Goal: Check status: Check status

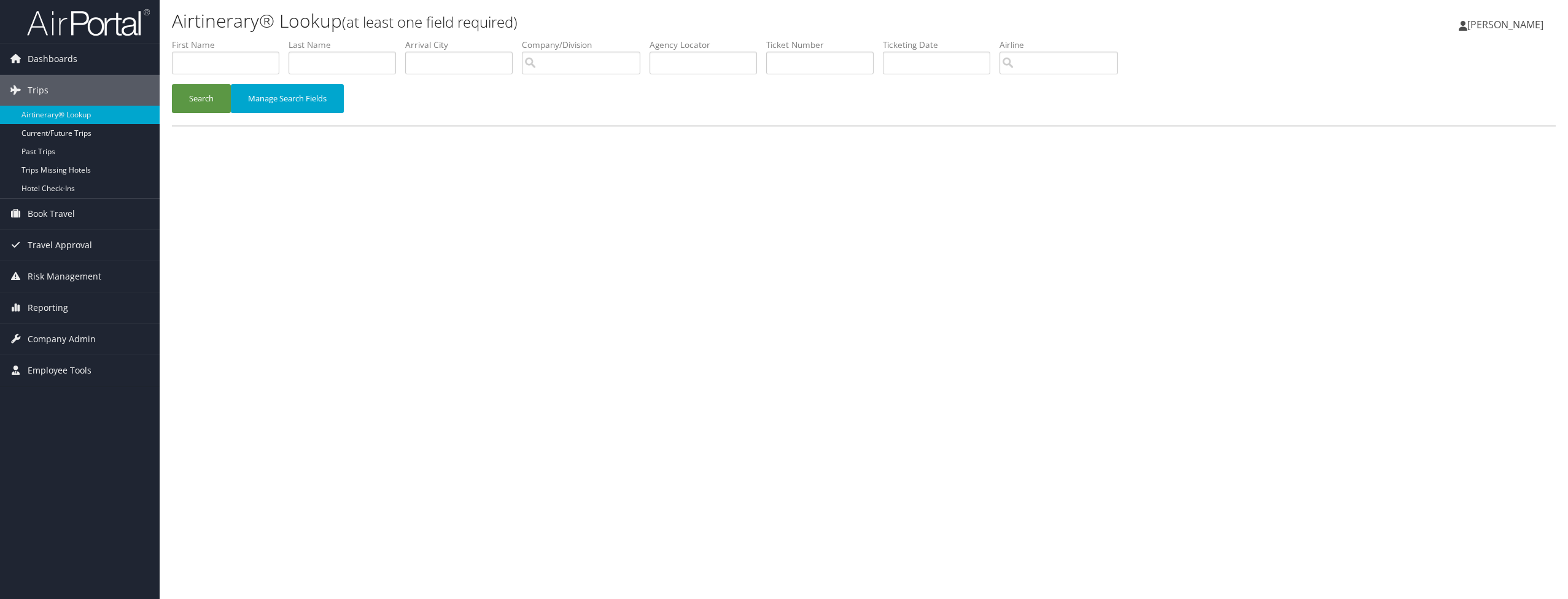
click at [1048, 51] on label "Airline" at bounding box center [1064, 45] width 128 height 12
click at [1037, 56] on input "search" at bounding box center [1059, 62] width 119 height 23
click at [201, 98] on button "Search" at bounding box center [201, 99] width 59 height 29
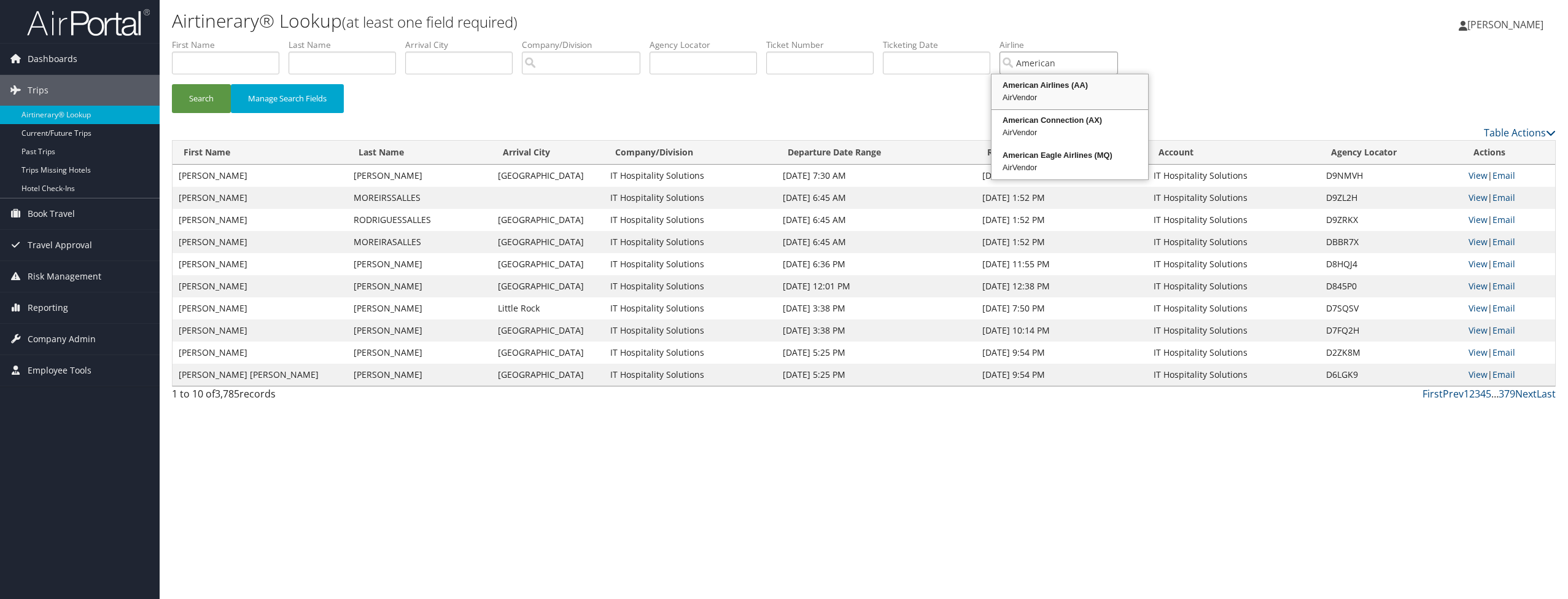
click at [1043, 85] on div "American Airlines (AA)" at bounding box center [1070, 85] width 153 height 12
type input "American Airlines"
click at [1474, 327] on link "View" at bounding box center [1478, 330] width 19 height 12
click at [1481, 260] on link "View" at bounding box center [1478, 264] width 19 height 12
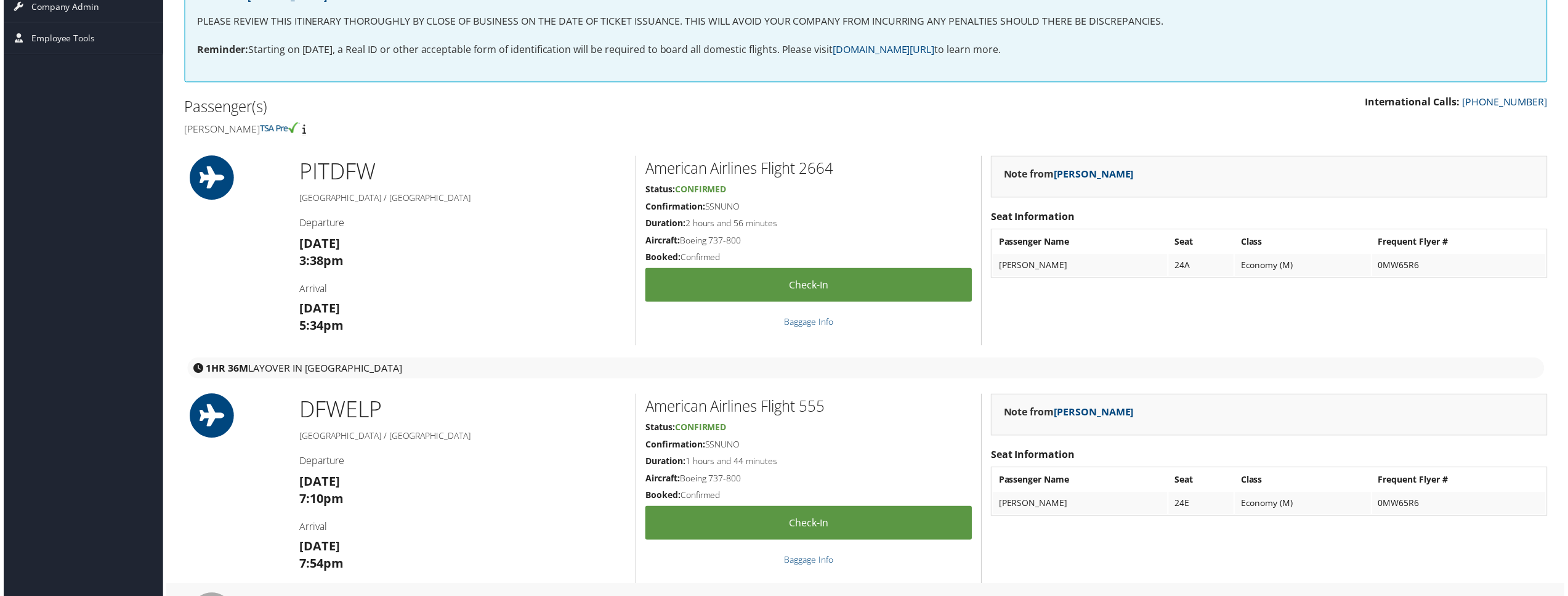
scroll to position [209, 0]
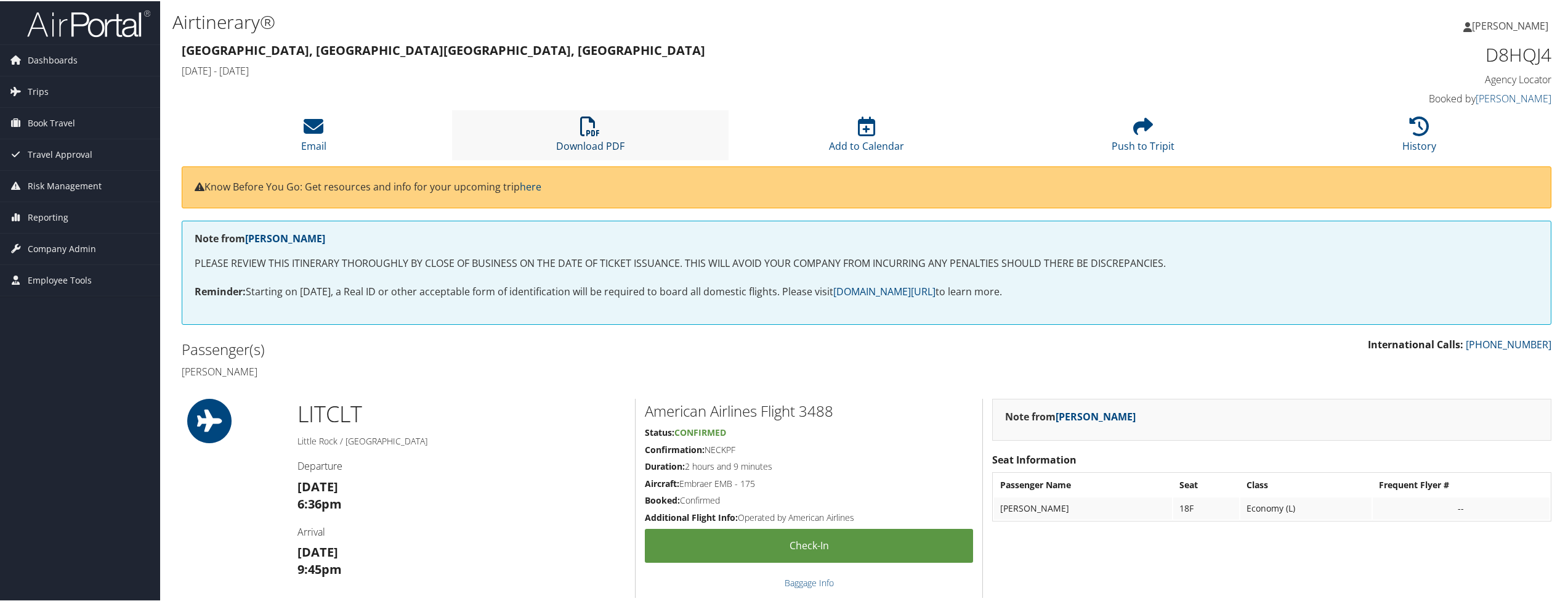
click at [589, 134] on icon at bounding box center [590, 125] width 19 height 19
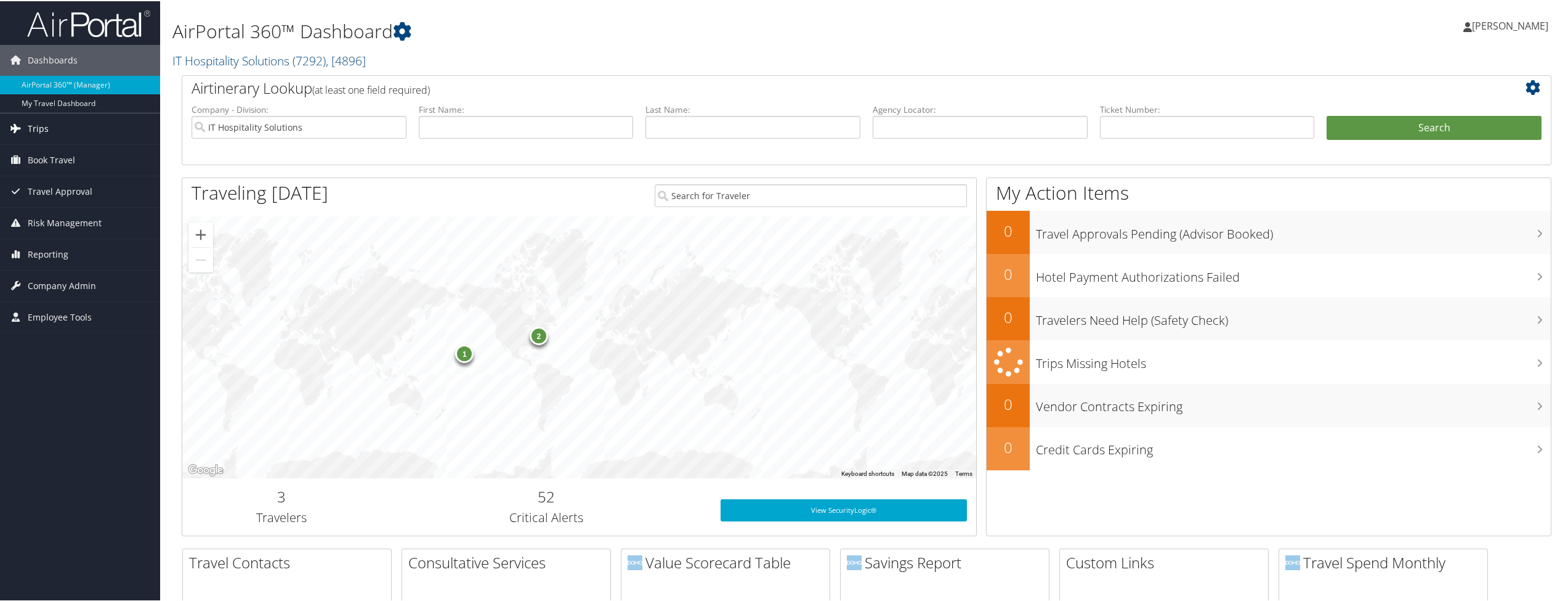
click at [79, 125] on link "Trips" at bounding box center [80, 127] width 160 height 31
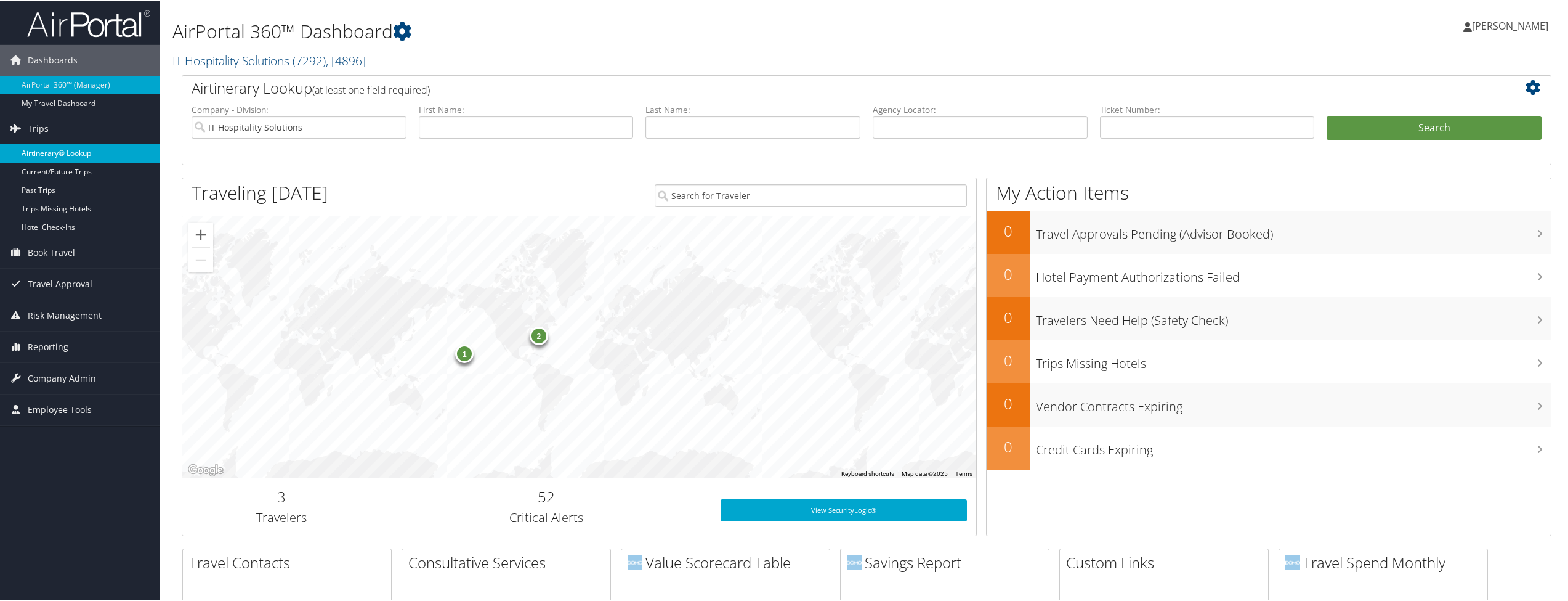
click at [74, 153] on link "Airtinerary® Lookup" at bounding box center [80, 152] width 160 height 19
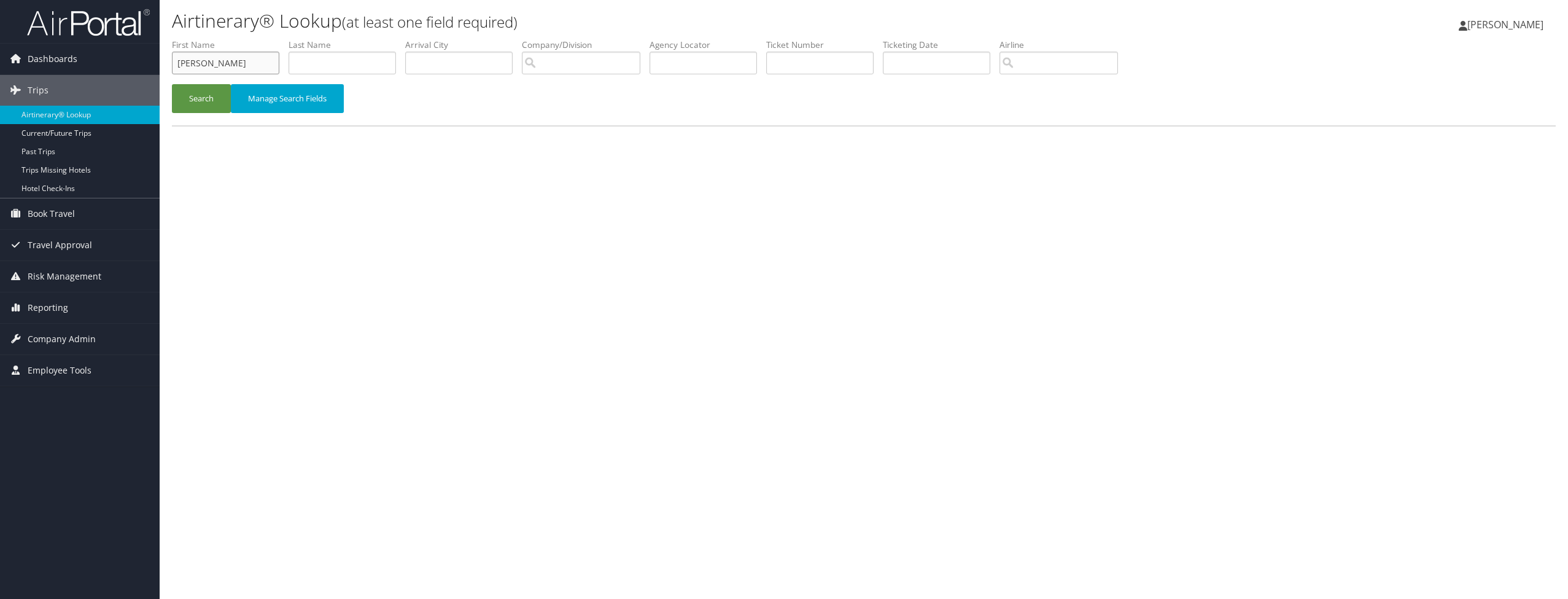
type input "Jared"
type input "Marshall"
click at [194, 90] on button "Search" at bounding box center [201, 99] width 59 height 29
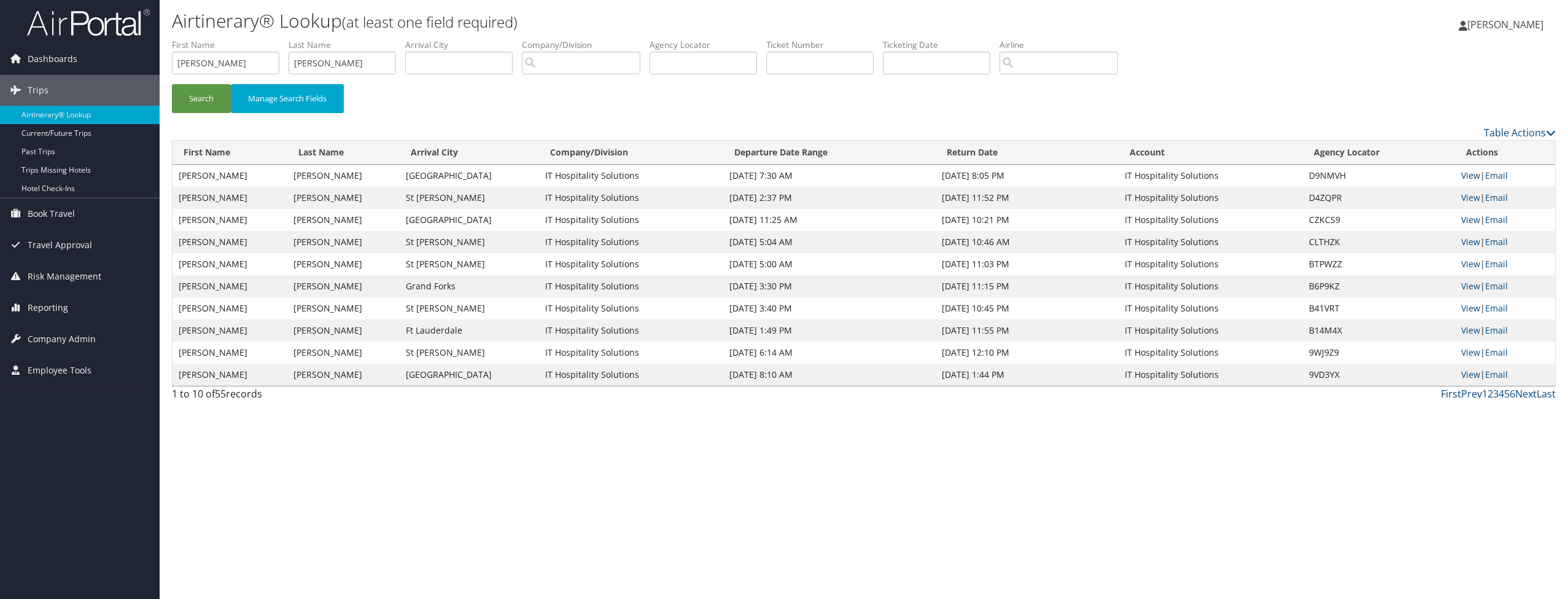
click at [1472, 174] on link "View" at bounding box center [1470, 175] width 19 height 12
click at [210, 67] on input "Jared" at bounding box center [225, 62] width 108 height 23
click at [324, 60] on input "Marshall" at bounding box center [342, 62] width 108 height 23
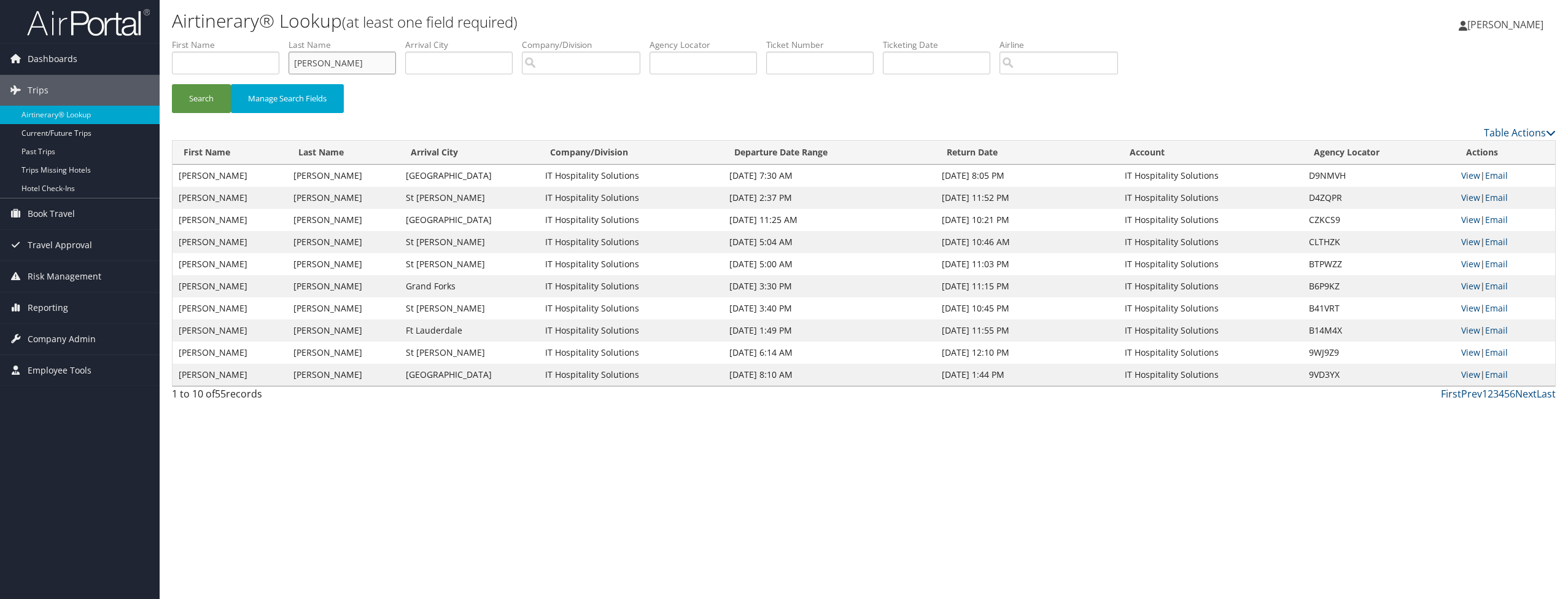
click at [324, 60] on input "Marshall" at bounding box center [342, 62] width 108 height 23
type input "Salles"
click at [201, 98] on button "Search" at bounding box center [201, 99] width 59 height 29
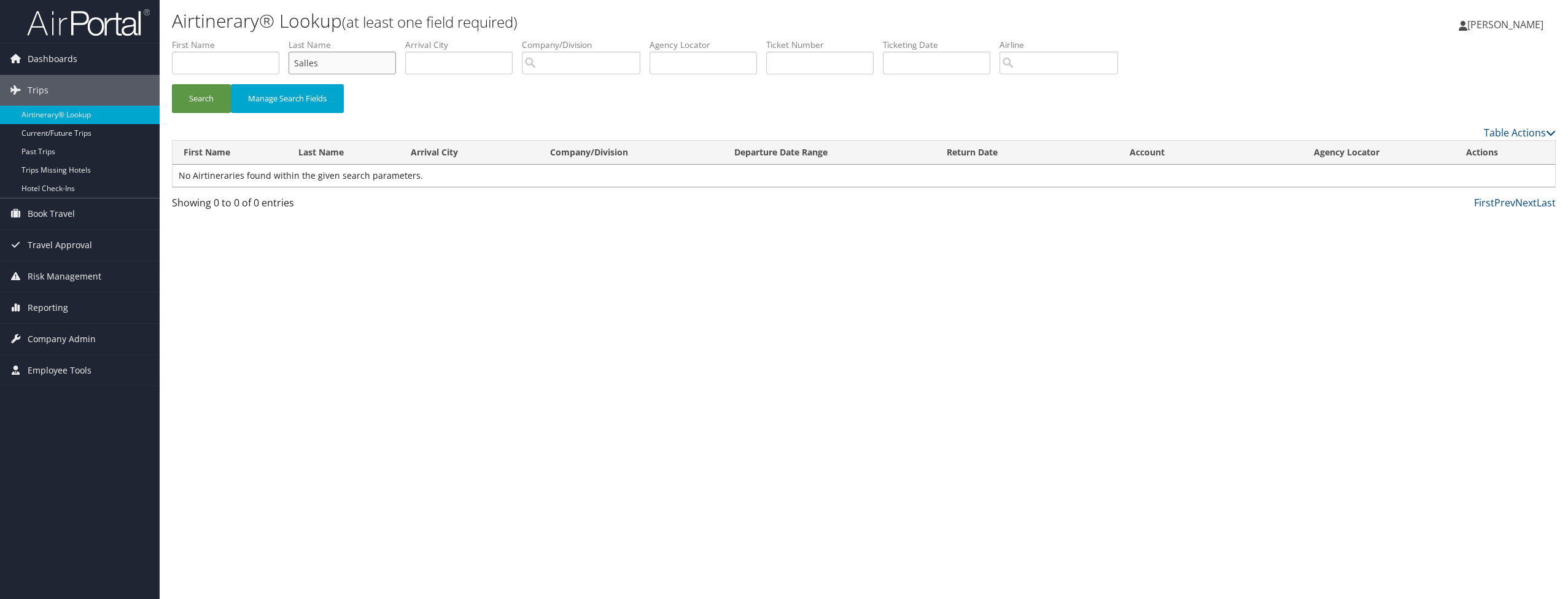
click at [312, 65] on input "Salles" at bounding box center [342, 62] width 108 height 23
click at [242, 60] on input "text" at bounding box center [225, 62] width 108 height 23
click at [201, 98] on button "Search" at bounding box center [201, 99] width 59 height 29
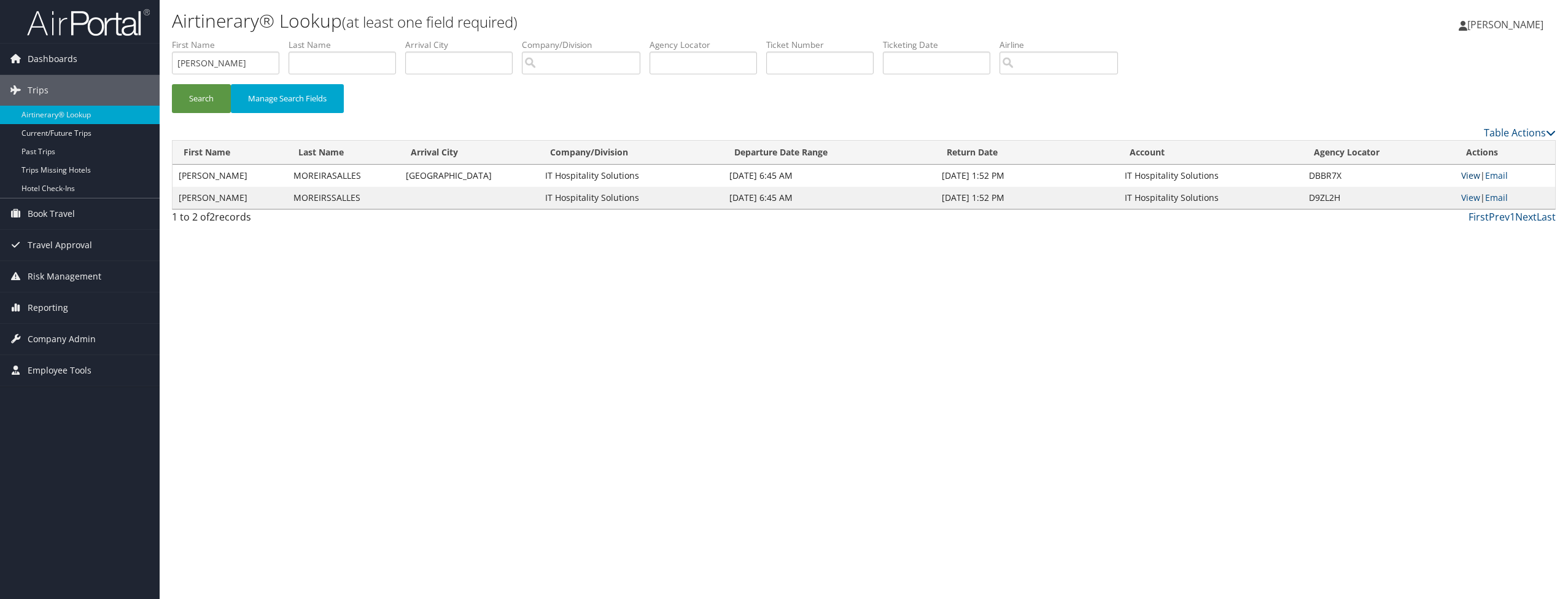
click at [1465, 174] on link "View" at bounding box center [1470, 175] width 19 height 12
click at [253, 58] on input "Gabriel" at bounding box center [225, 62] width 108 height 23
type input "Lucas"
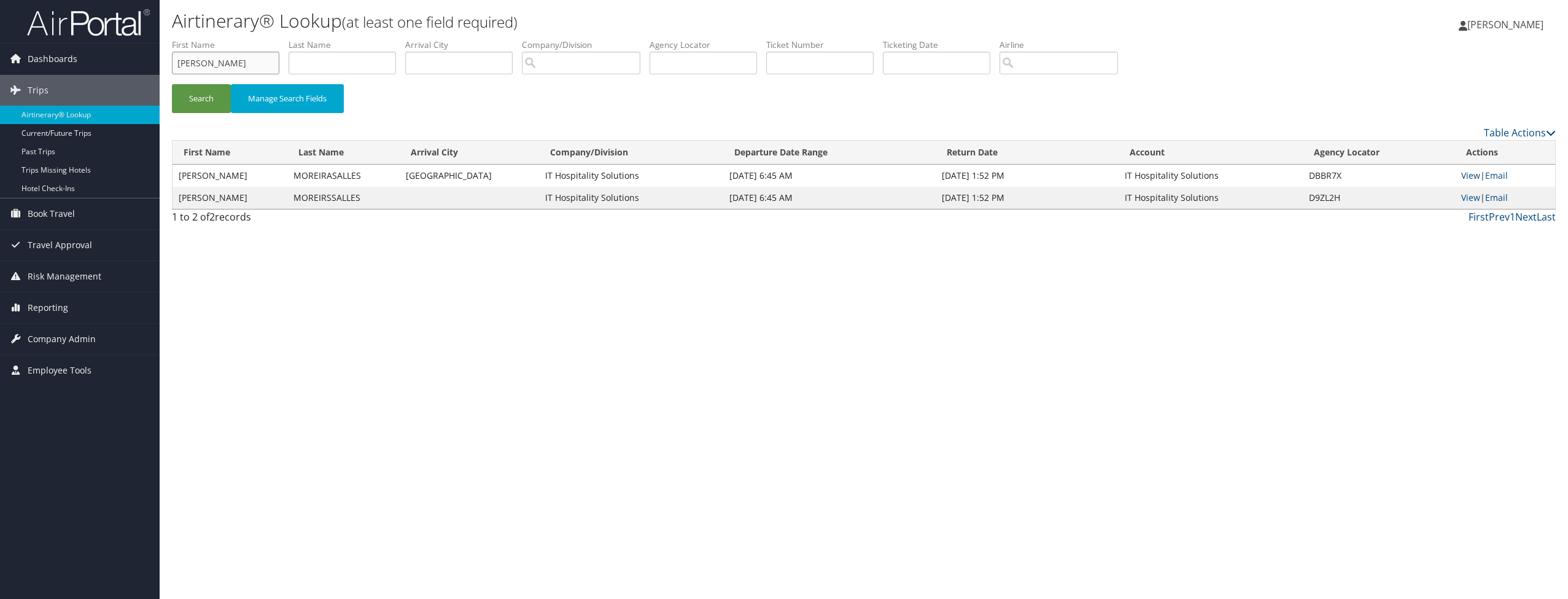
click at [201, 98] on button "Search" at bounding box center [201, 99] width 59 height 29
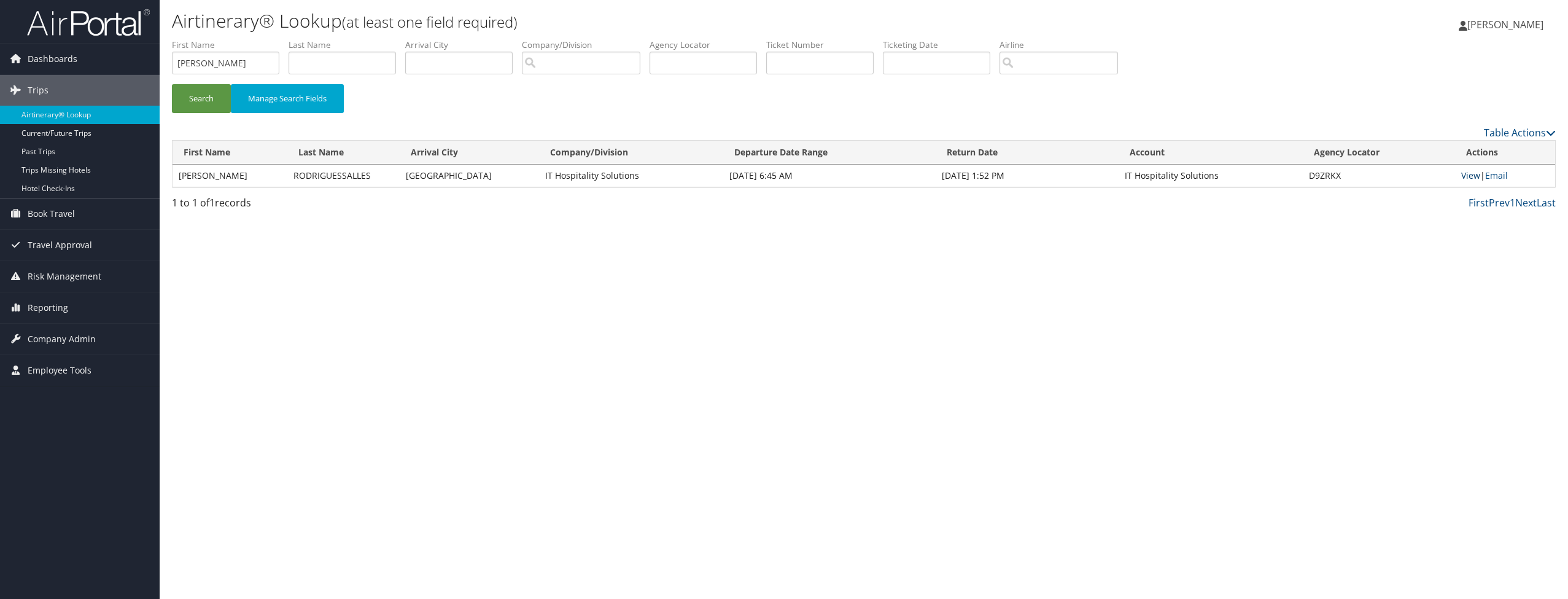
click at [1472, 176] on link "View" at bounding box center [1470, 175] width 19 height 12
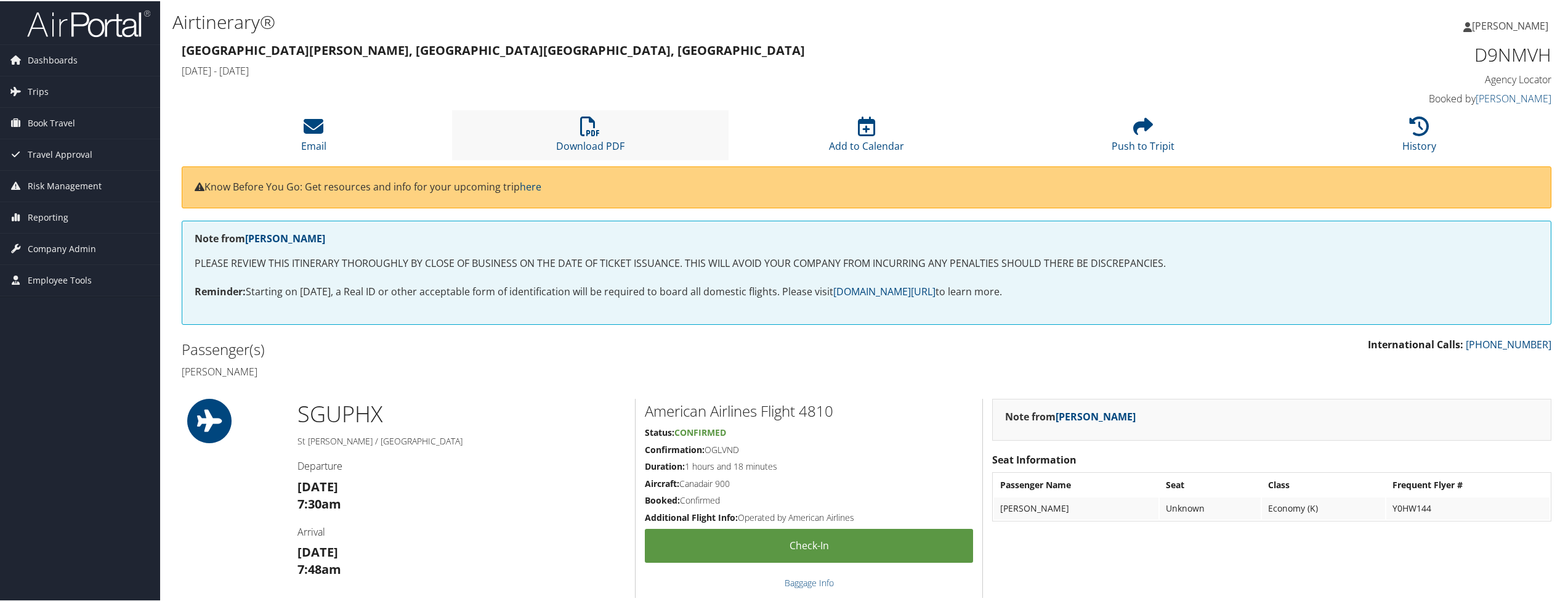
click at [620, 129] on li "Download PDF" at bounding box center [590, 134] width 276 height 50
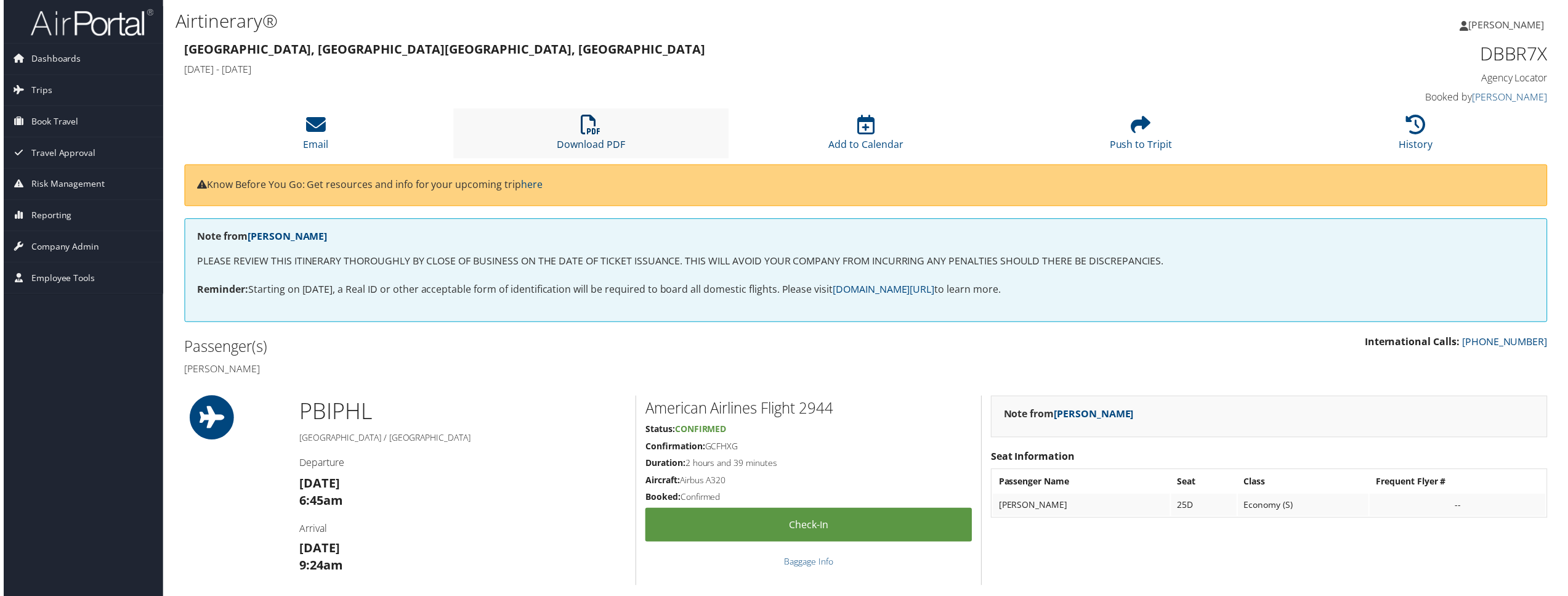
click at [585, 130] on icon at bounding box center [590, 125] width 19 height 19
click at [598, 135] on icon at bounding box center [590, 125] width 19 height 19
